Goal: Task Accomplishment & Management: Manage account settings

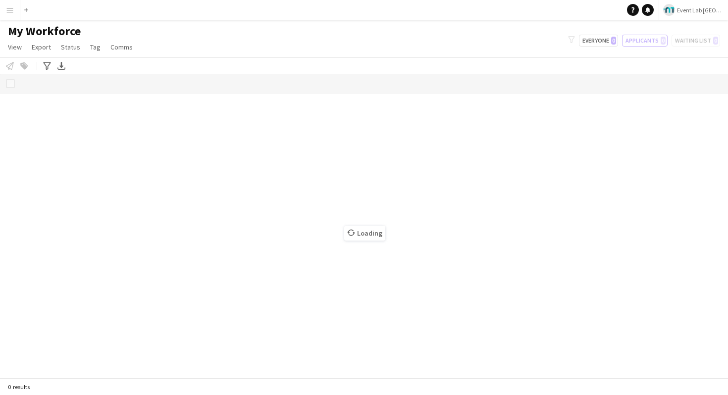
click at [704, 13] on span "Event Lab [GEOGRAPHIC_DATA]" at bounding box center [700, 9] width 47 height 7
click at [697, 51] on link "Event Lab KSA" at bounding box center [709, 46] width 109 height 20
click at [8, 9] on app-icon "Menu" at bounding box center [10, 10] width 8 height 8
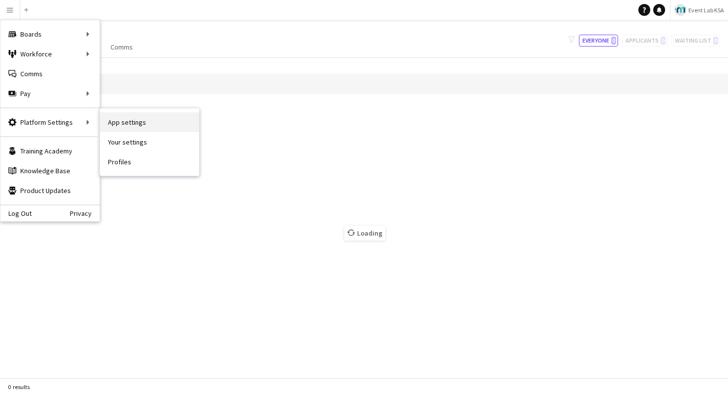
click at [125, 122] on link "App settings" at bounding box center [149, 122] width 99 height 20
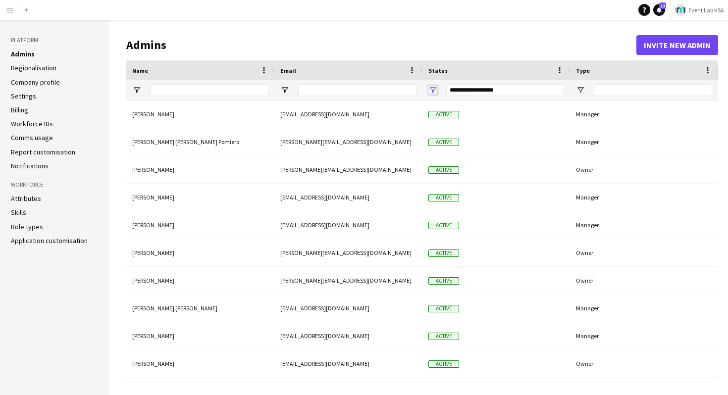
click at [433, 90] on span "Open Filter Menu" at bounding box center [432, 90] width 9 height 9
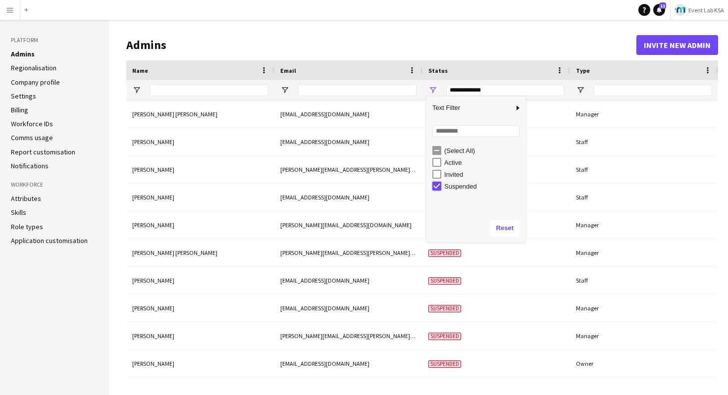
type input "***"
